Goal: Information Seeking & Learning: Understand process/instructions

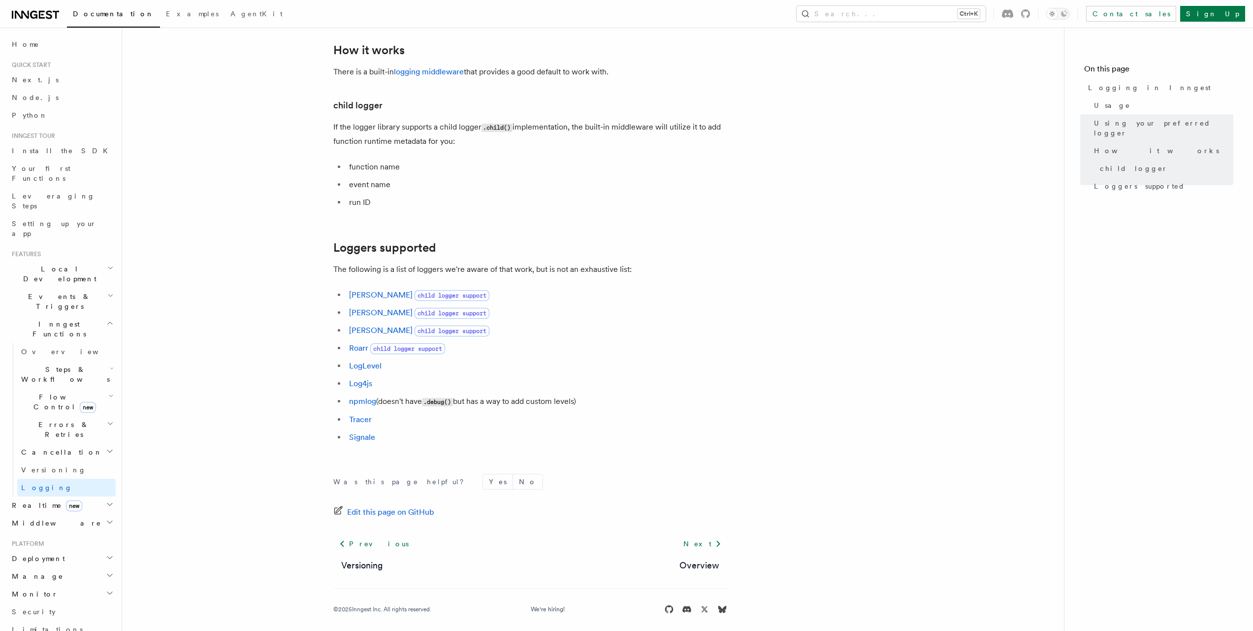
scroll to position [1201, 0]
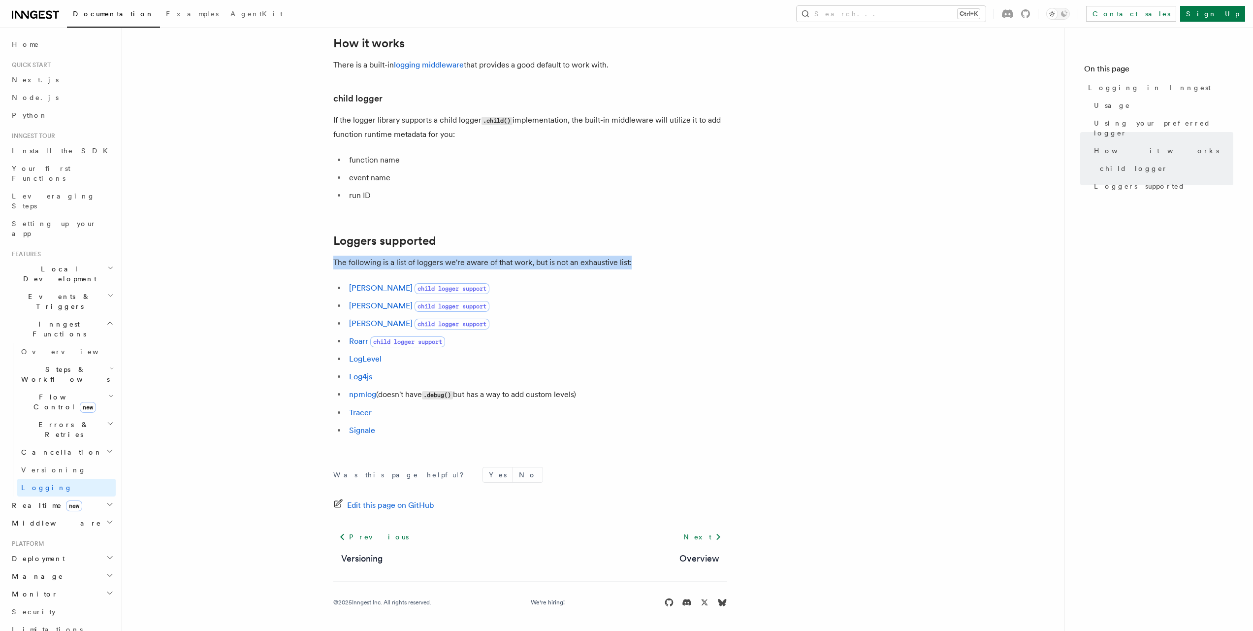
drag, startPoint x: 308, startPoint y: 266, endPoint x: 684, endPoint y: 259, distance: 376.6
click at [684, 259] on p "The following is a list of loggers we're aware of that work, but is not an exha…" at bounding box center [530, 262] width 394 height 14
drag, startPoint x: 590, startPoint y: 399, endPoint x: 607, endPoint y: 354, distance: 47.7
click at [607, 354] on ul "[PERSON_NAME] child logger support [PERSON_NAME] child logger support [PERSON_N…" at bounding box center [530, 359] width 394 height 156
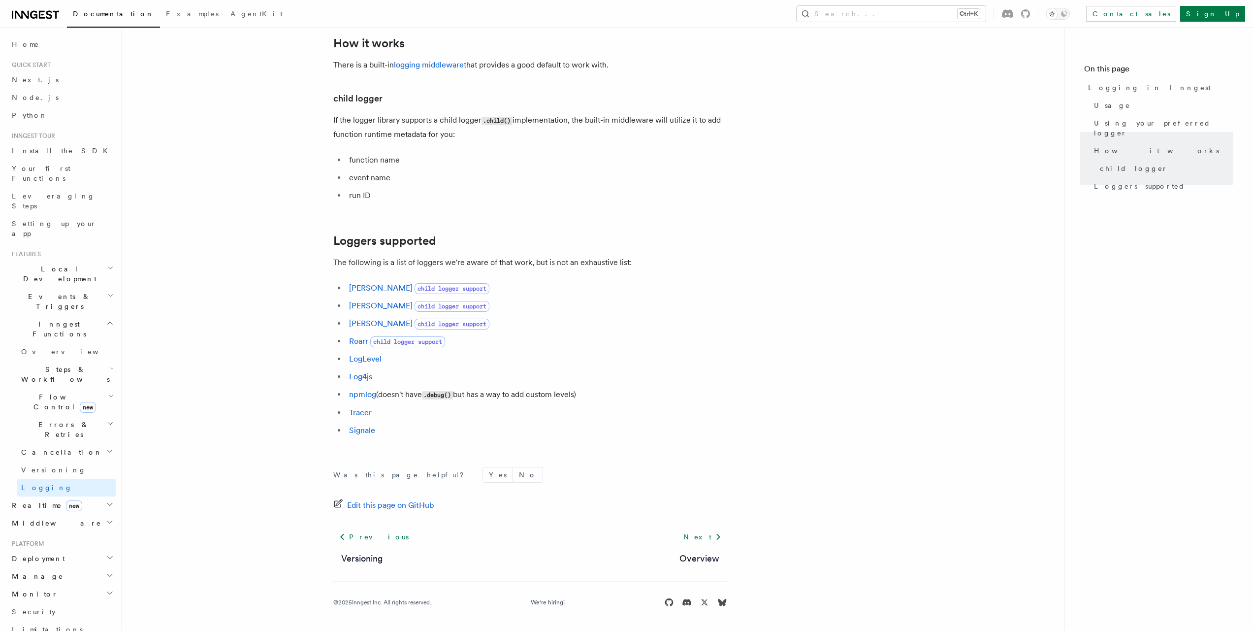
click at [607, 354] on li "LogLevel" at bounding box center [536, 359] width 381 height 14
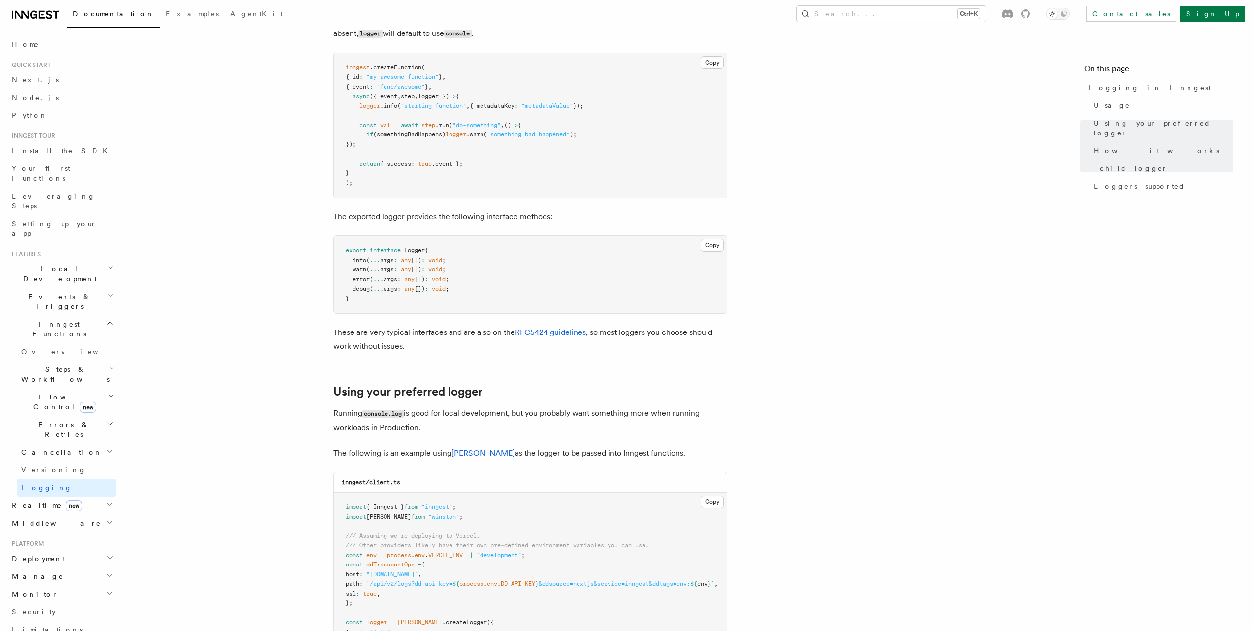
scroll to position [0, 0]
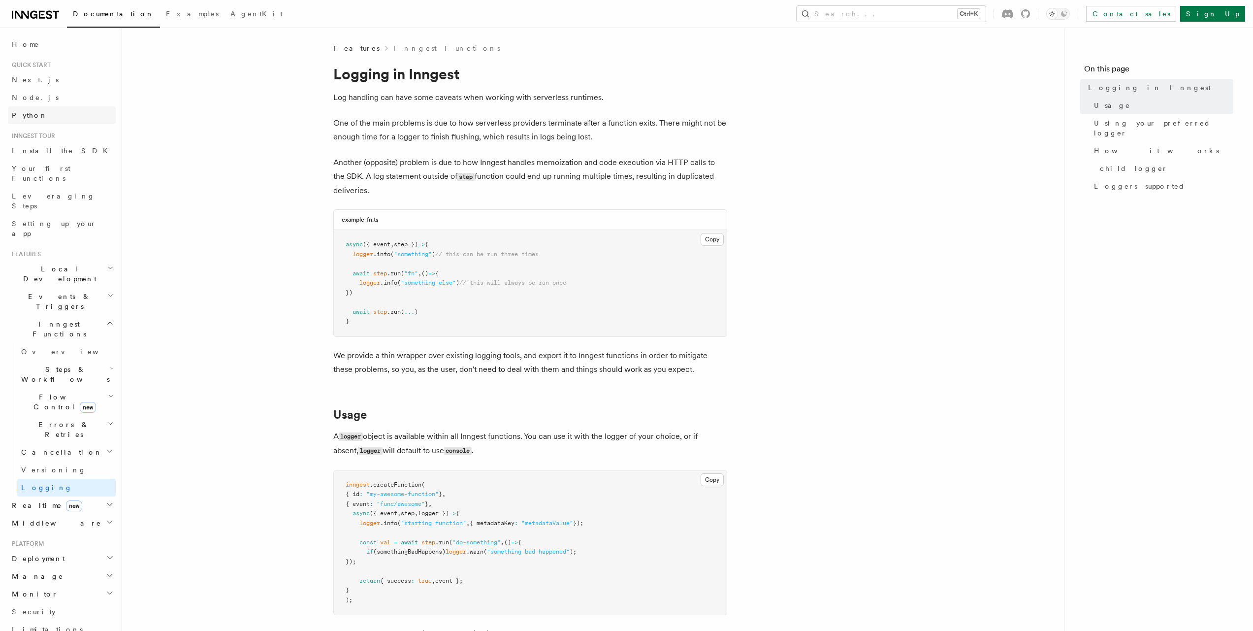
click at [55, 108] on link "Python" at bounding box center [62, 115] width 108 height 18
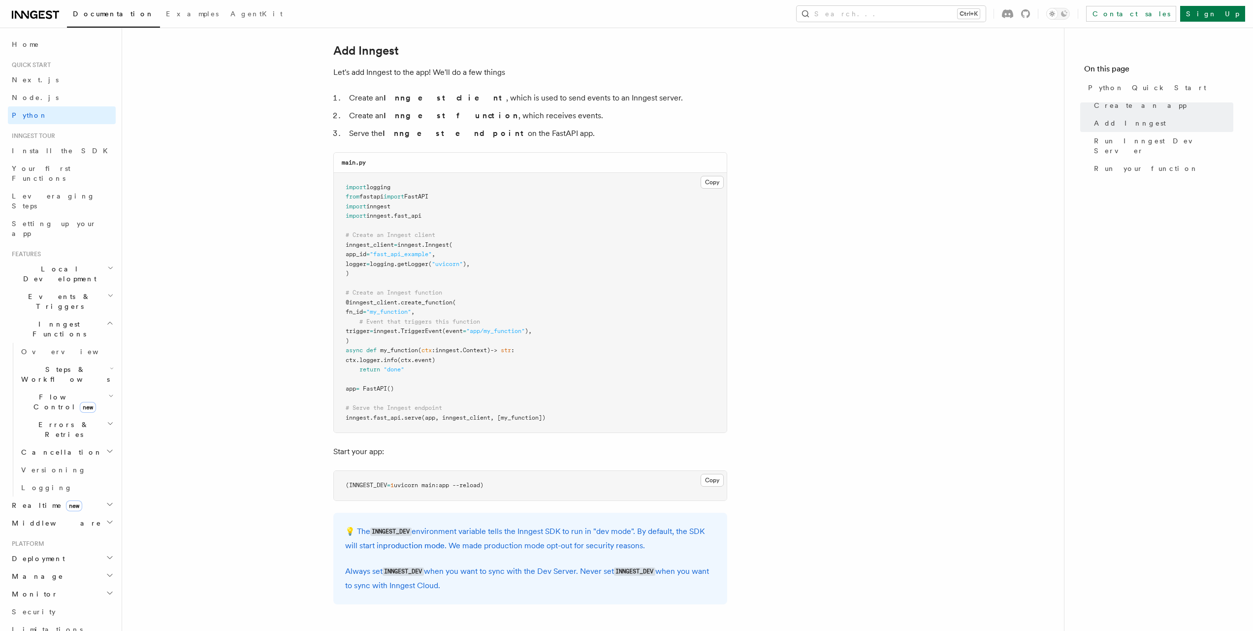
scroll to position [583, 0]
drag, startPoint x: 358, startPoint y: 357, endPoint x: 507, endPoint y: 355, distance: 149.2
click at [507, 355] on pre "import logging from fastapi import FastAPI import inngest import inngest . fast…" at bounding box center [530, 301] width 393 height 260
copy span "ctx . logger . info (ctx.event)"
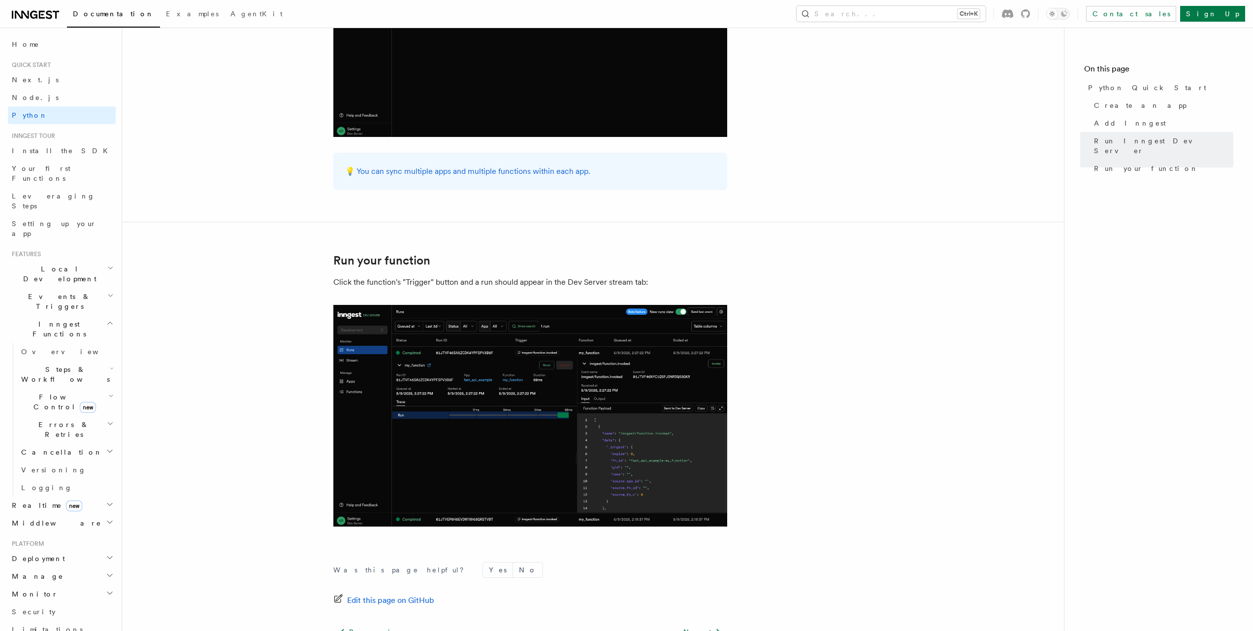
scroll to position [1858, 0]
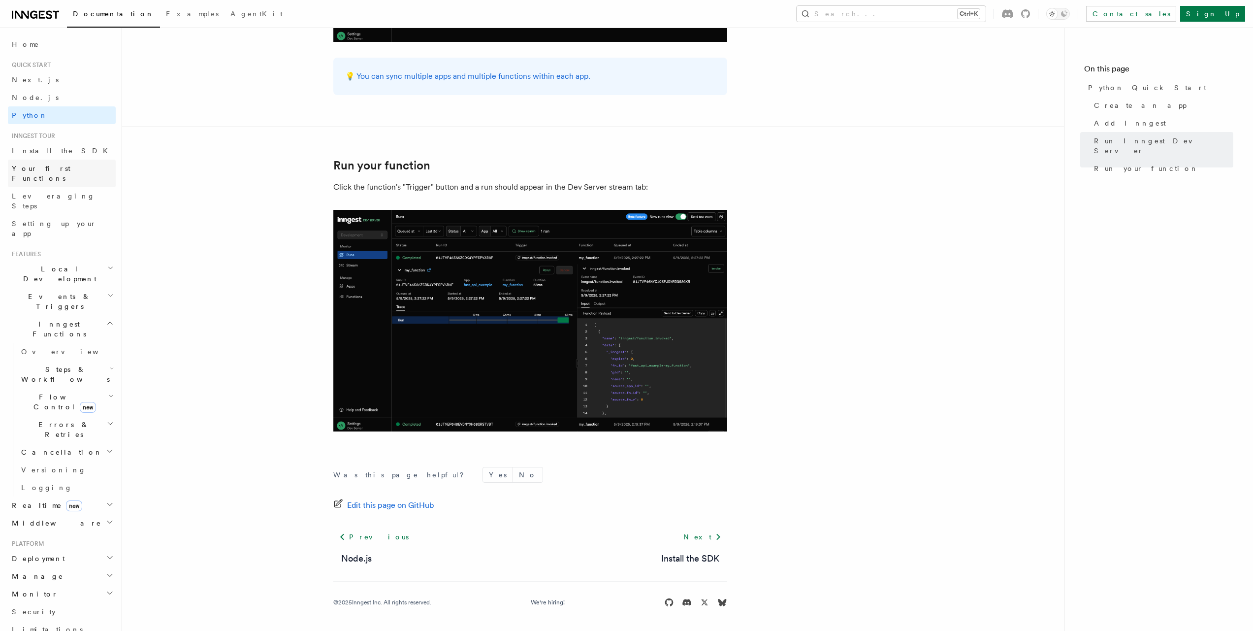
click at [67, 164] on span "Your first Functions" at bounding box center [41, 173] width 59 height 18
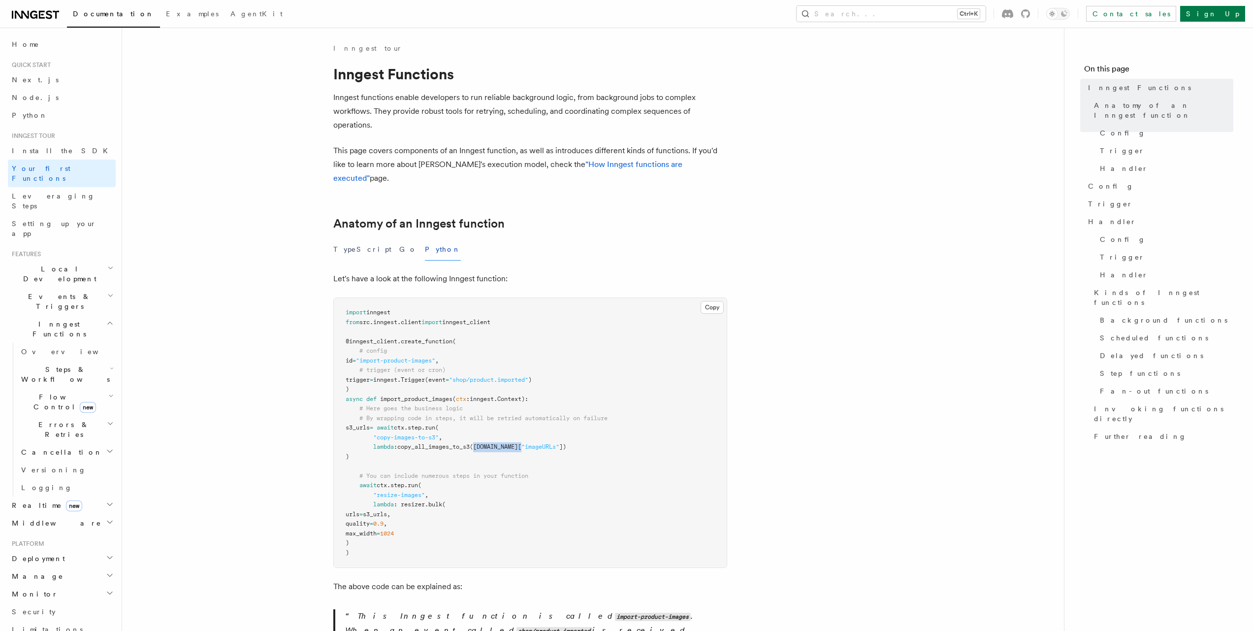
drag, startPoint x: 481, startPoint y: 431, endPoint x: 529, endPoint y: 432, distance: 48.3
click at [521, 443] on span "([DOMAIN_NAME][" at bounding box center [496, 446] width 52 height 7
copy span "[DOMAIN_NAME]"
